Goal: Communication & Community: Answer question/provide support

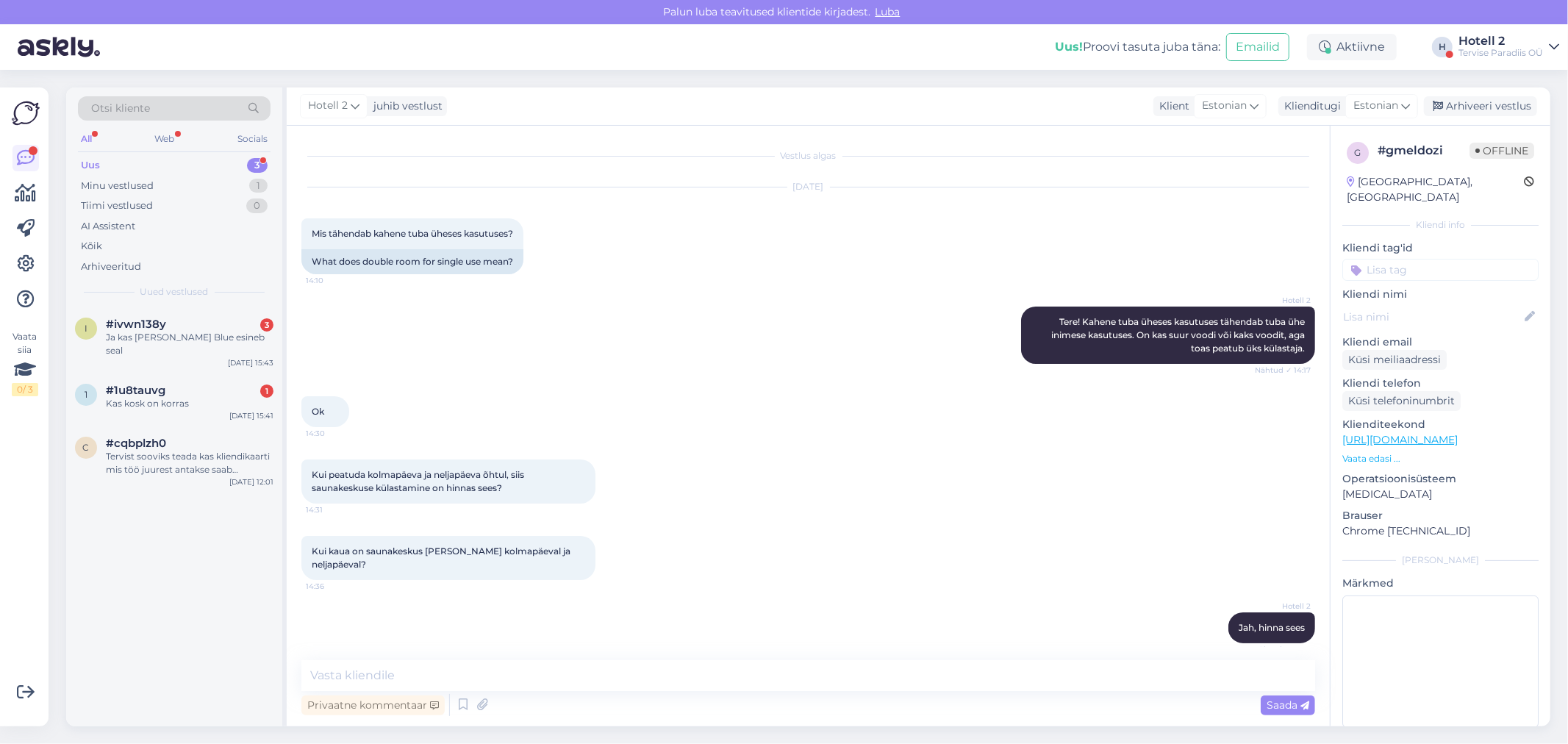
scroll to position [62, 0]
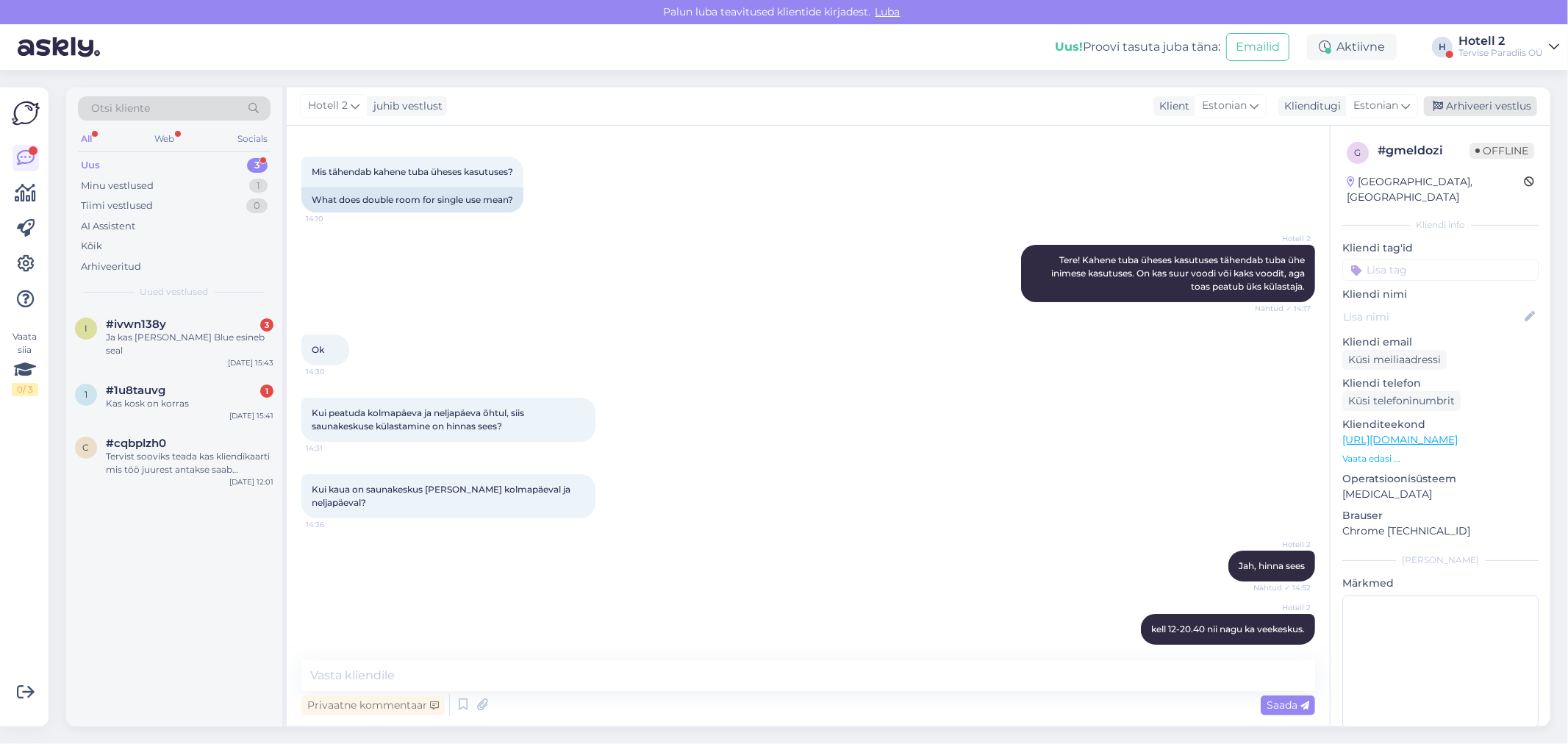
click at [1468, 112] on div "Arhiveeri vestlus" at bounding box center [1480, 107] width 113 height 20
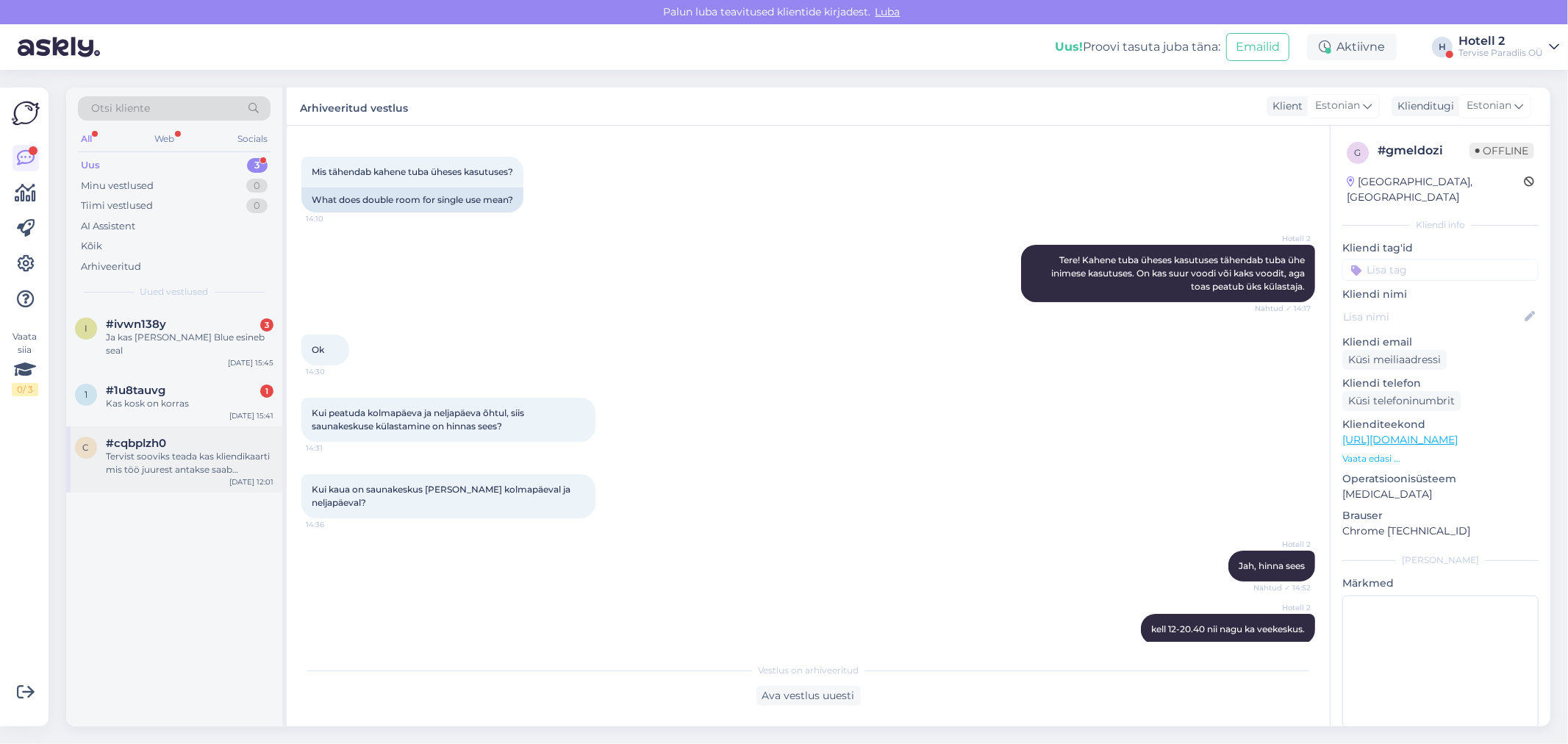
click at [184, 467] on div "c #cqbplzh0 Tervist sooviks teada kas kliendikaarti mis töö juurest antakse saa…" at bounding box center [173, 459] width 216 height 66
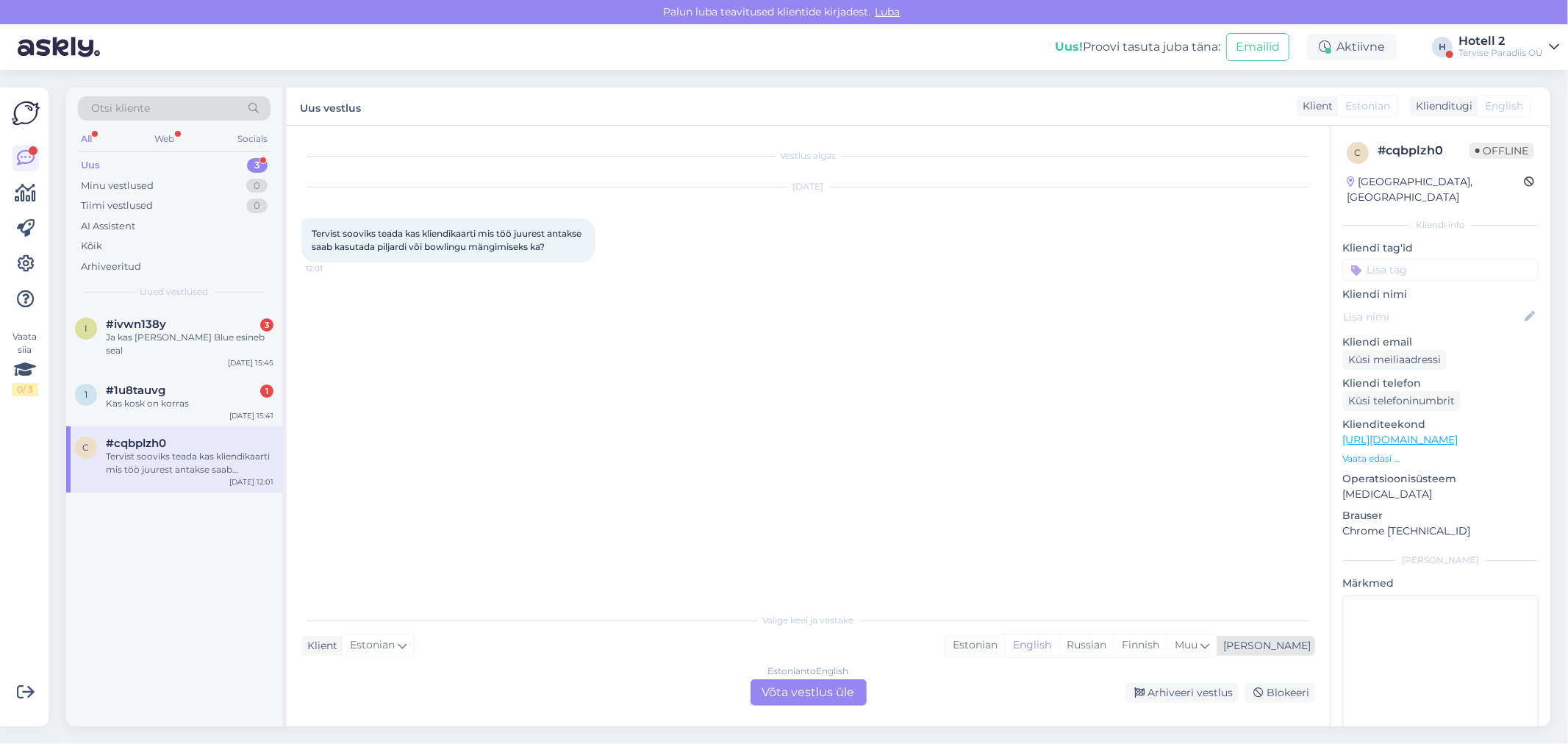
click at [1005, 647] on div "Estonian" at bounding box center [975, 645] width 60 height 22
click at [838, 691] on div "Estonian to Estonian Võta vestlus üle" at bounding box center [808, 692] width 116 height 27
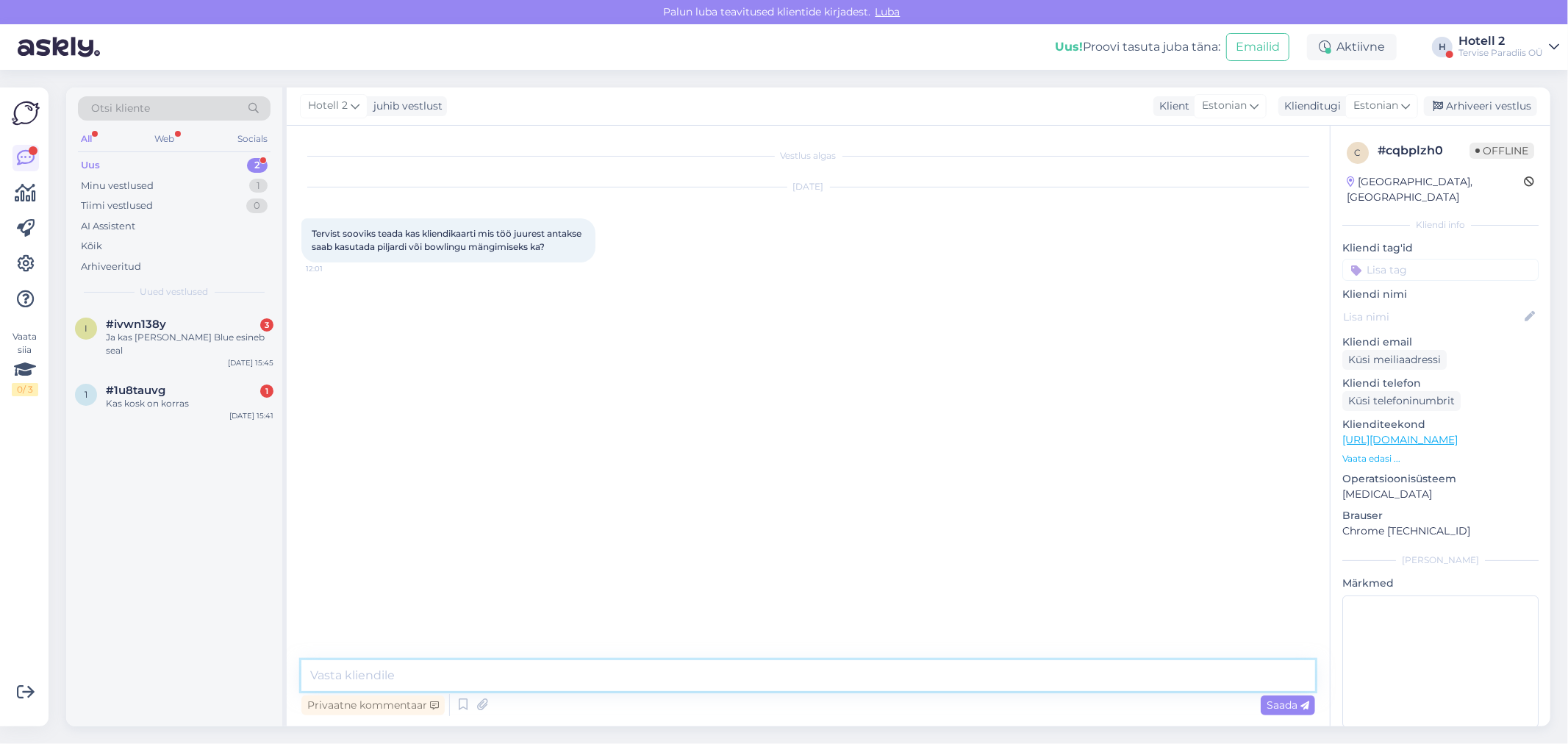
click at [394, 664] on textarea at bounding box center [808, 675] width 1013 height 31
type textarea "Tere! Võite e-maili kirjutada [EMAIL_ADDRESS][DOMAIN_NAME]"
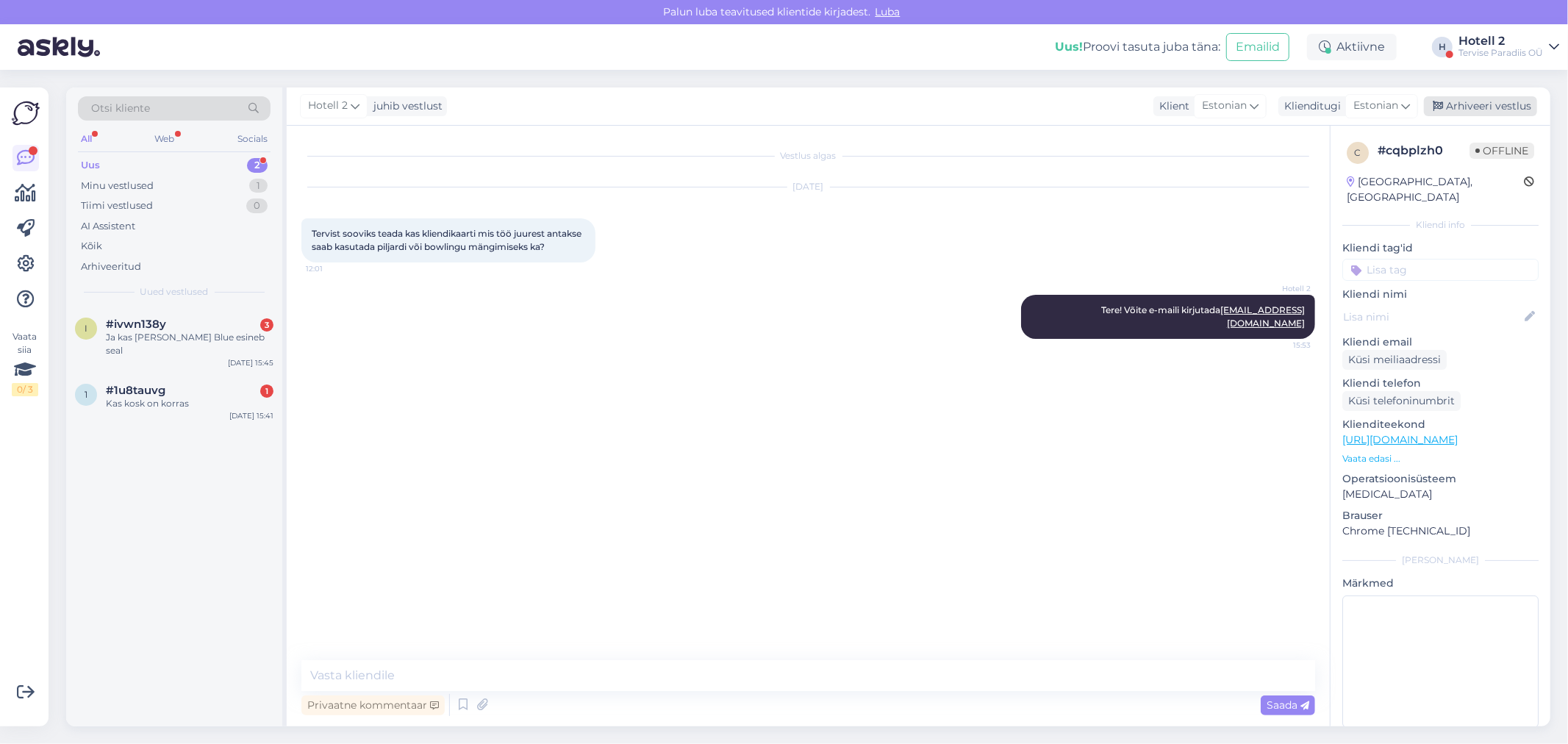
click at [1458, 102] on div "Arhiveeri vestlus" at bounding box center [1480, 107] width 113 height 20
drag, startPoint x: 221, startPoint y: 383, endPoint x: 218, endPoint y: 393, distance: 10.4
click at [218, 397] on div "Kas kosk on korras" at bounding box center [189, 403] width 167 height 13
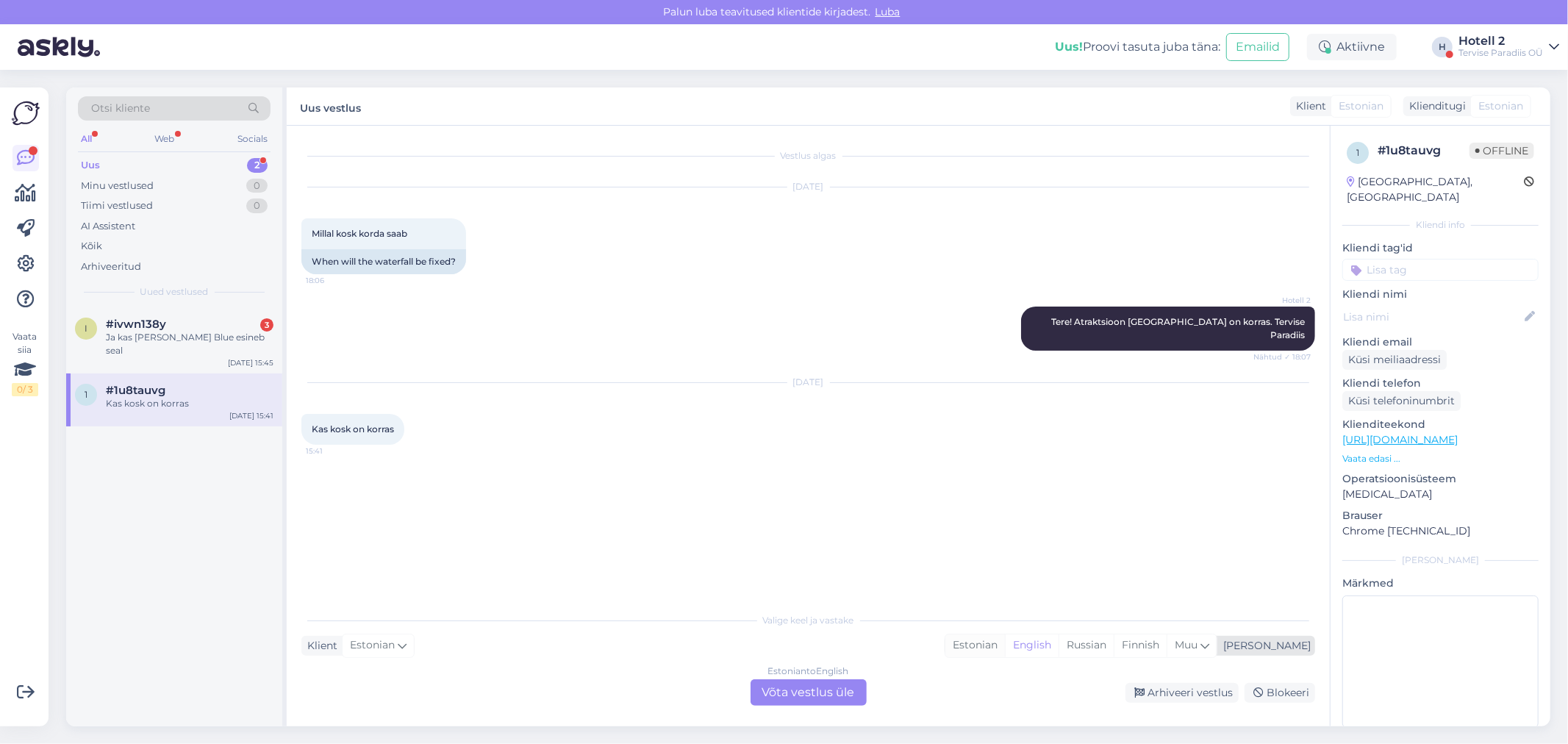
click at [1005, 643] on div "Estonian" at bounding box center [975, 645] width 60 height 22
click at [849, 686] on div "Estonian to Estonian Võta vestlus üle" at bounding box center [808, 692] width 116 height 27
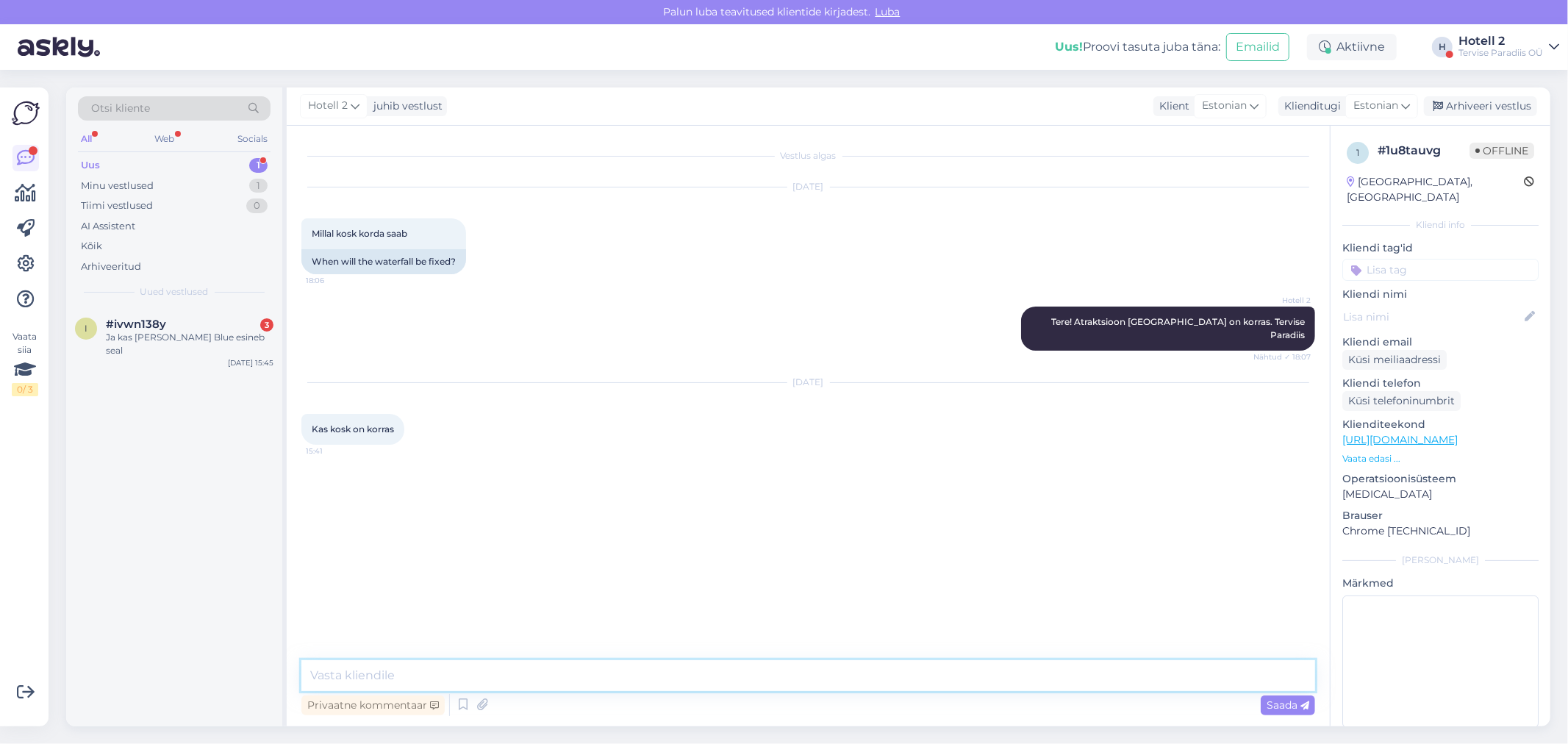
click at [405, 667] on textarea at bounding box center [808, 675] width 1013 height 31
type textarea "Jah."
click at [1456, 111] on div "Arhiveeri vestlus" at bounding box center [1480, 107] width 113 height 20
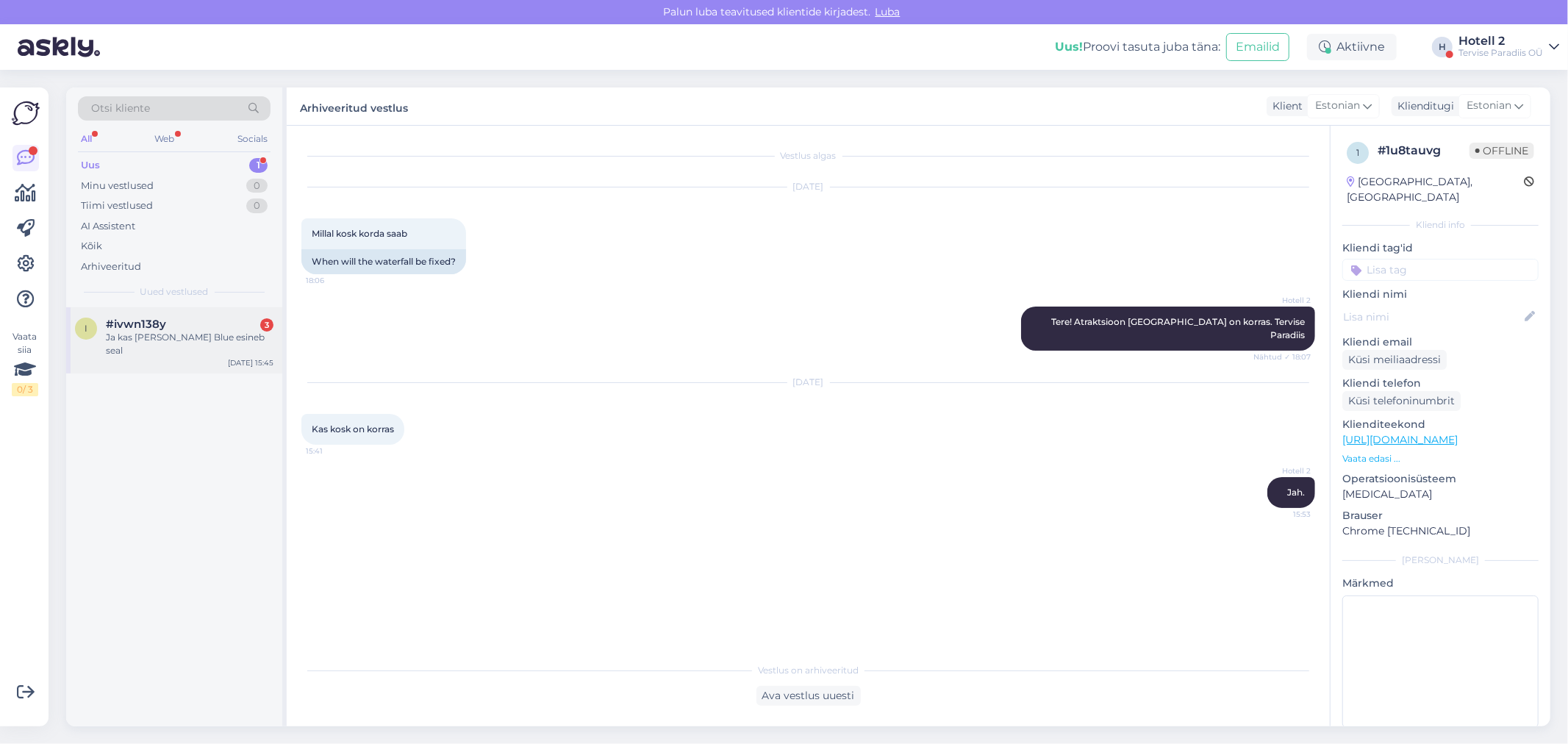
drag, startPoint x: 226, startPoint y: 330, endPoint x: 246, endPoint y: 358, distance: 34.4
click at [226, 329] on div "#ivwn138y 3" at bounding box center [189, 324] width 167 height 13
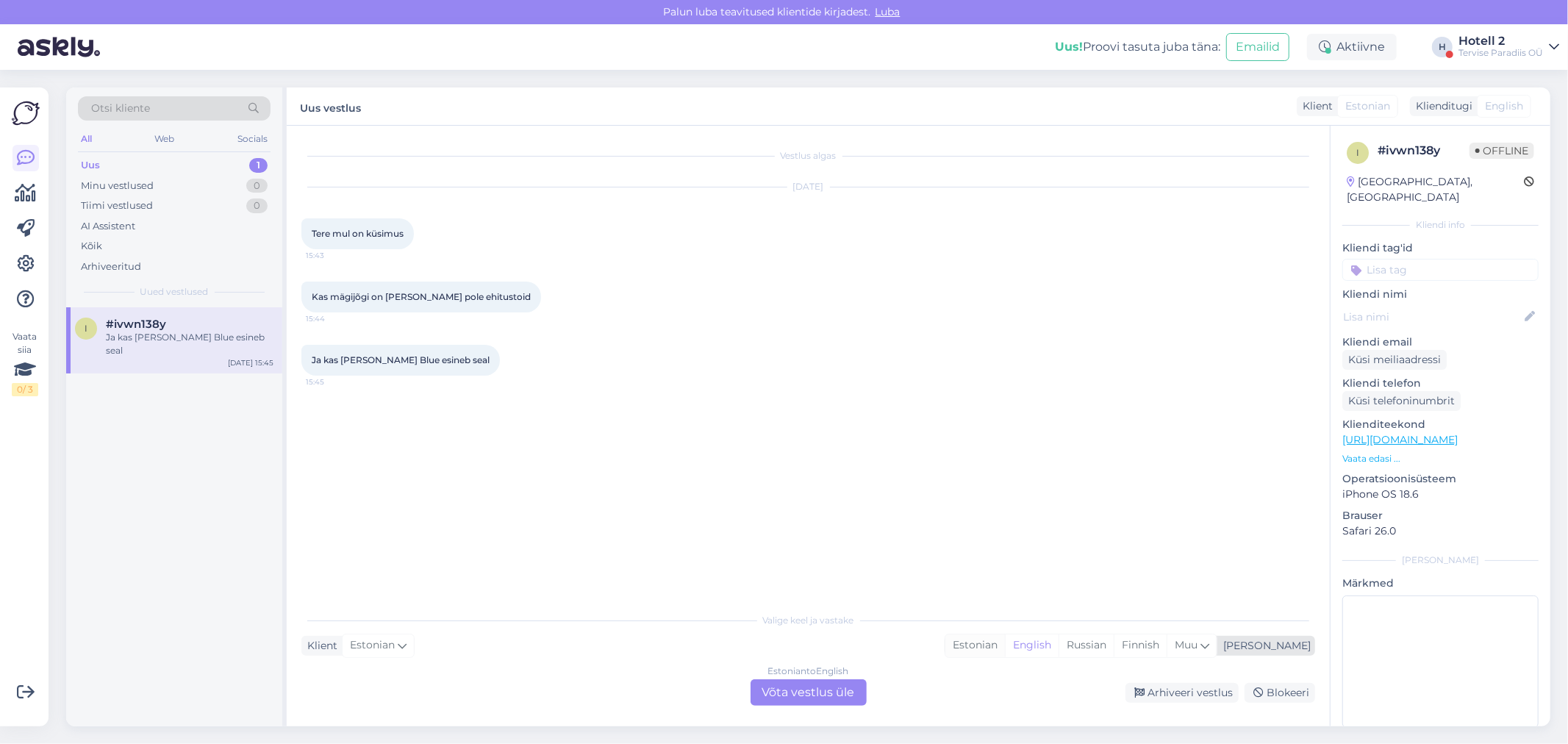
click at [1005, 651] on div "Estonian" at bounding box center [975, 645] width 60 height 22
click at [814, 688] on div "Estonian to Estonian Võta vestlus üle" at bounding box center [808, 692] width 116 height 27
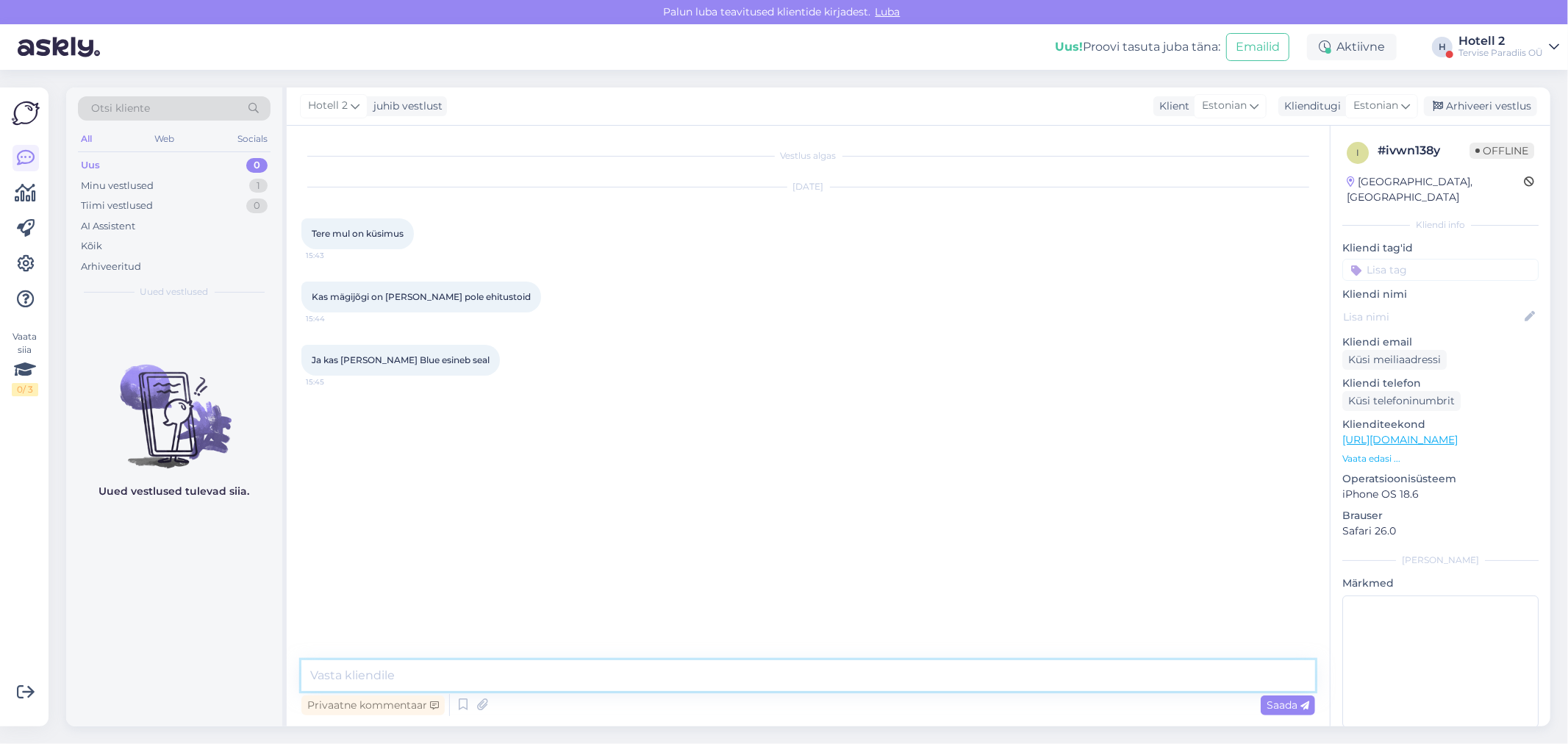
click at [387, 680] on textarea at bounding box center [808, 675] width 1013 height 31
type textarea "Tere. [GEOGRAPHIC_DATA] on korras."
click at [1460, 100] on div "Arhiveeri vestlus" at bounding box center [1480, 107] width 113 height 20
